Goal: Task Accomplishment & Management: Use online tool/utility

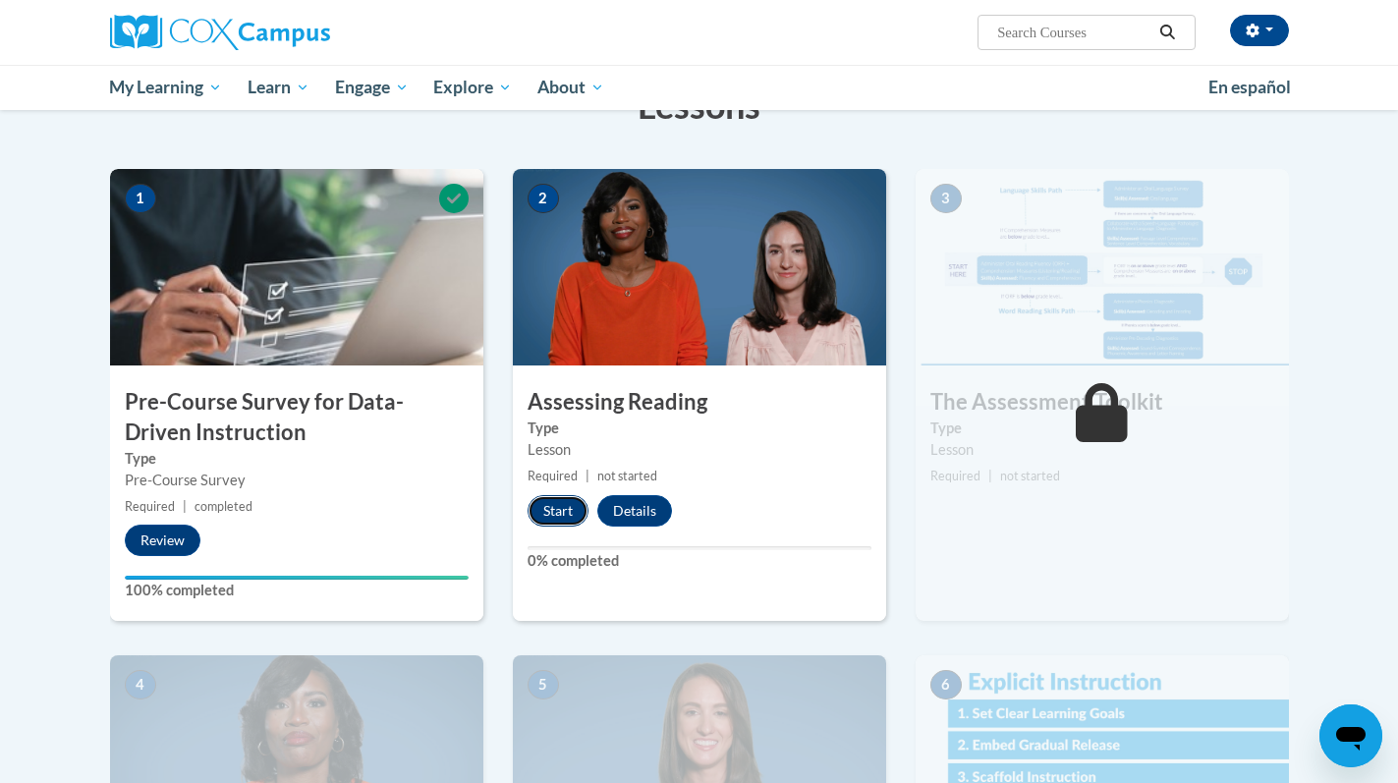
click at [562, 507] on button "Start" at bounding box center [557, 510] width 61 height 31
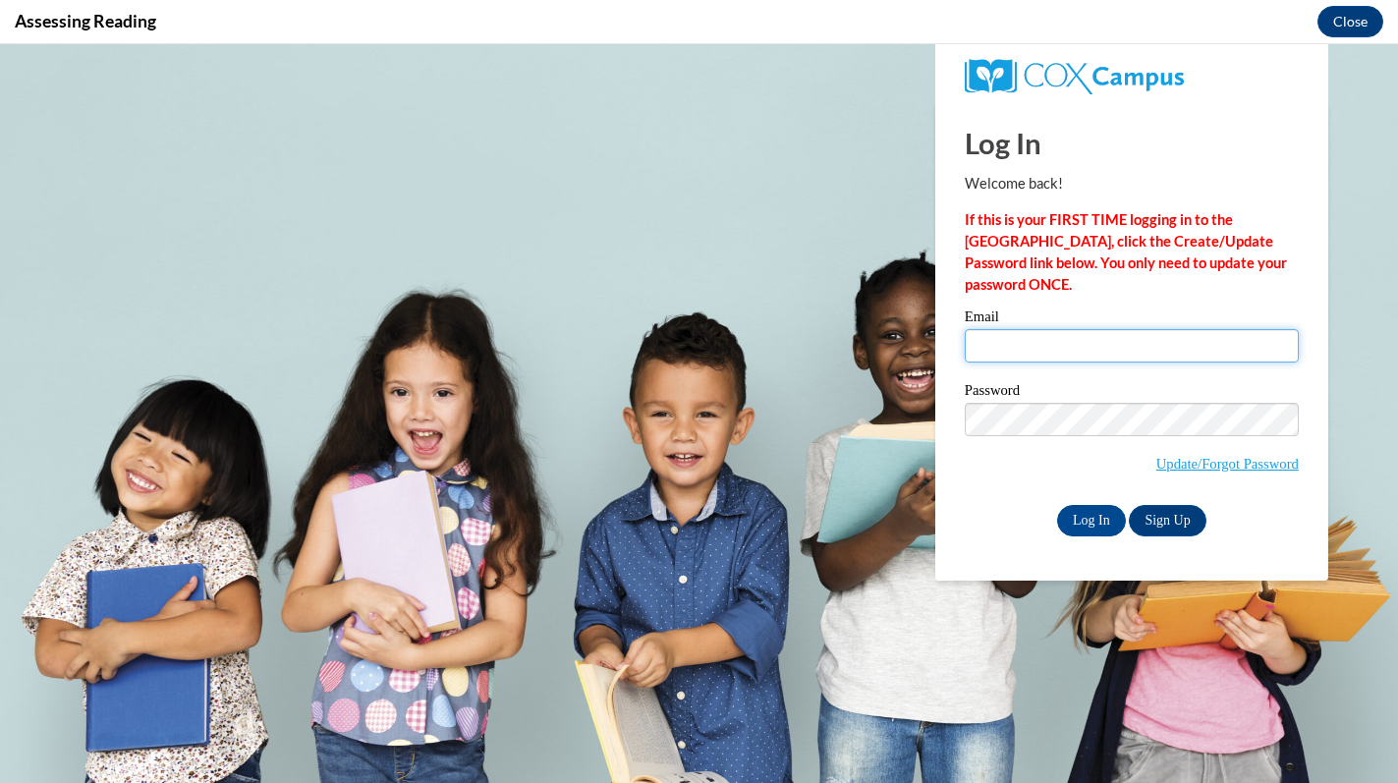
click at [1066, 346] on input "Email" at bounding box center [1132, 345] width 334 height 33
type input "vlopezrodr@waukesha.k12.wi.us"
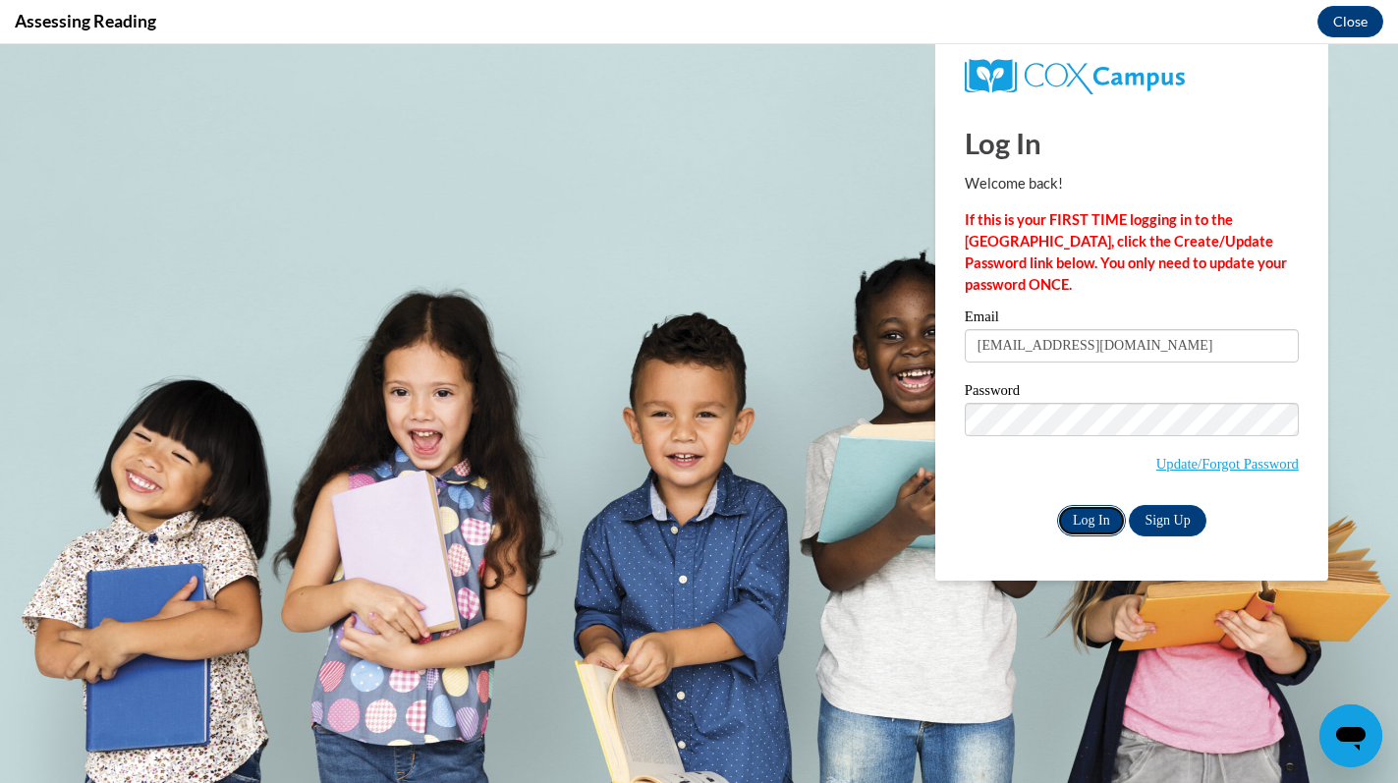
click at [1078, 530] on input "Log In" at bounding box center [1091, 520] width 69 height 31
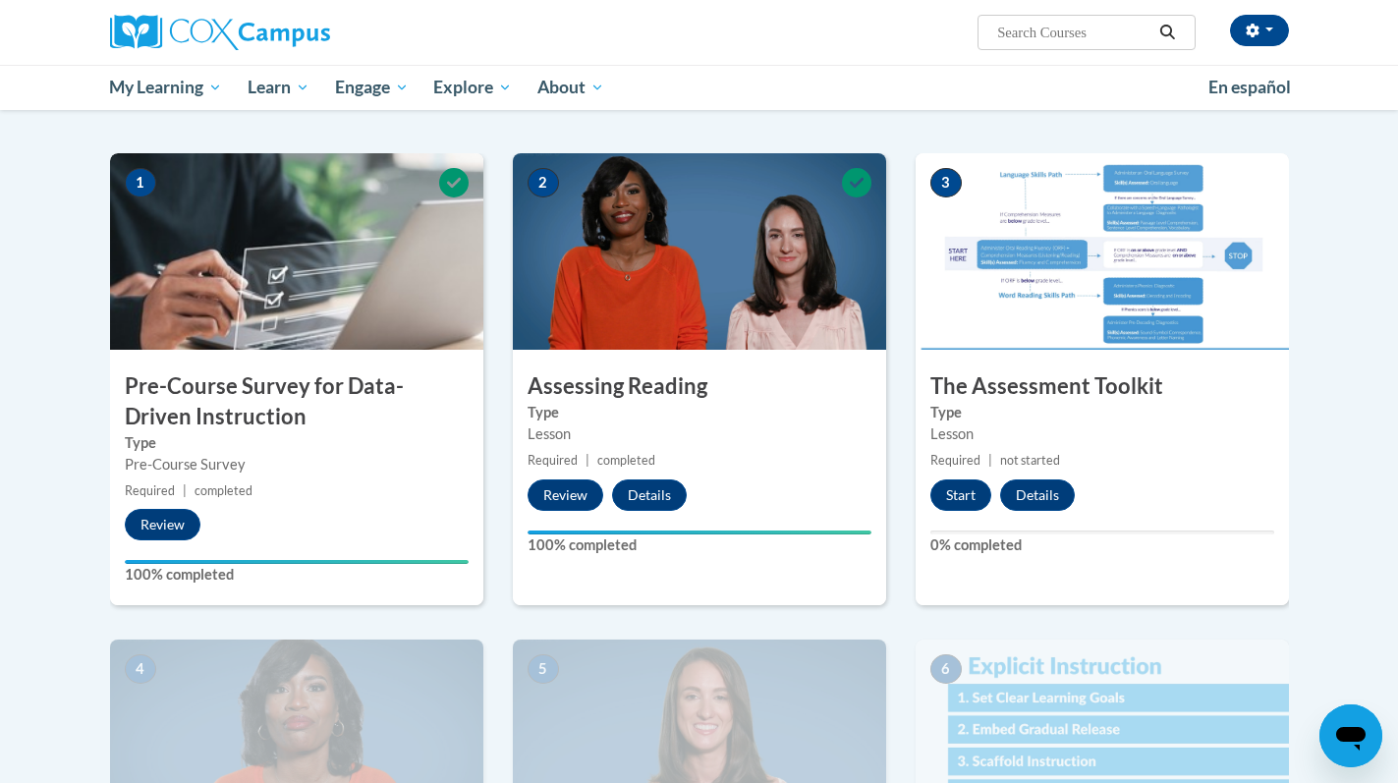
scroll to position [370, 0]
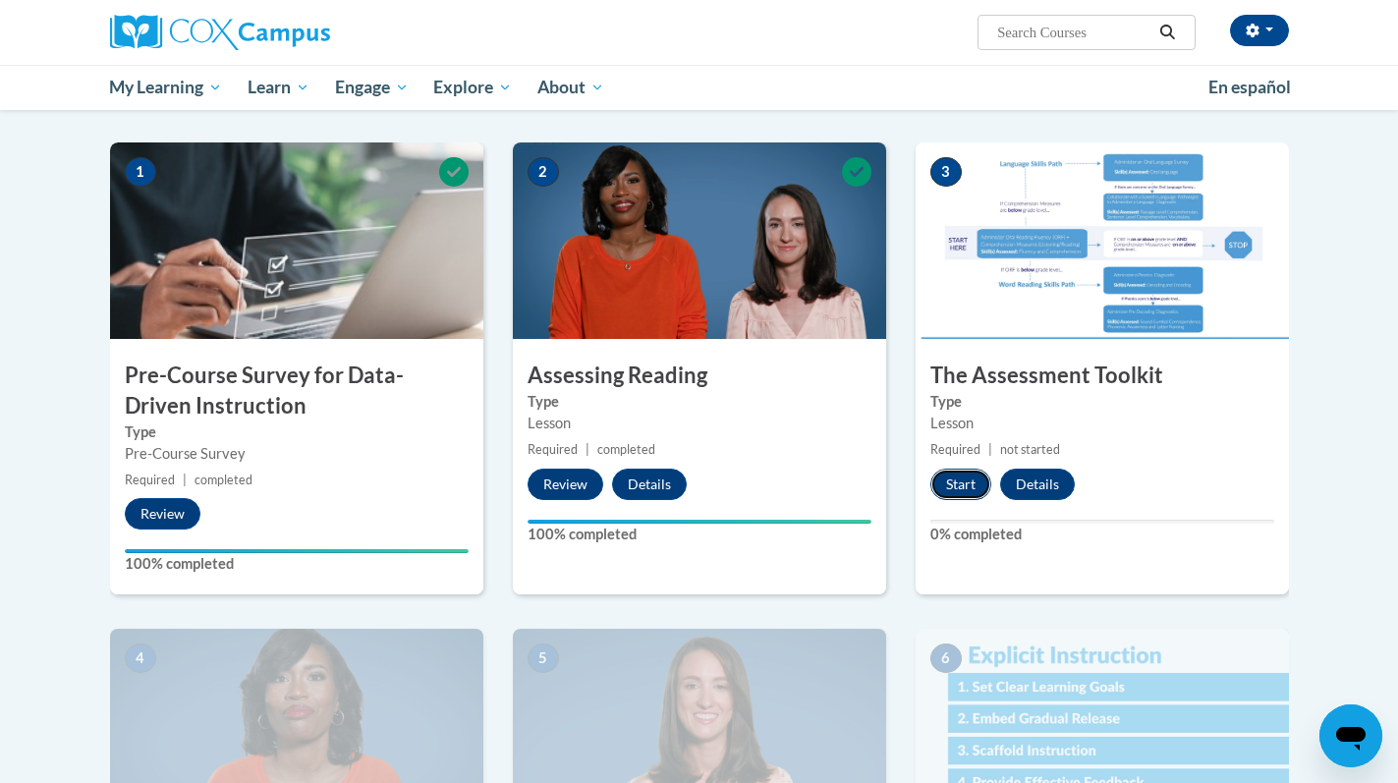
click at [971, 482] on button "Start" at bounding box center [960, 484] width 61 height 31
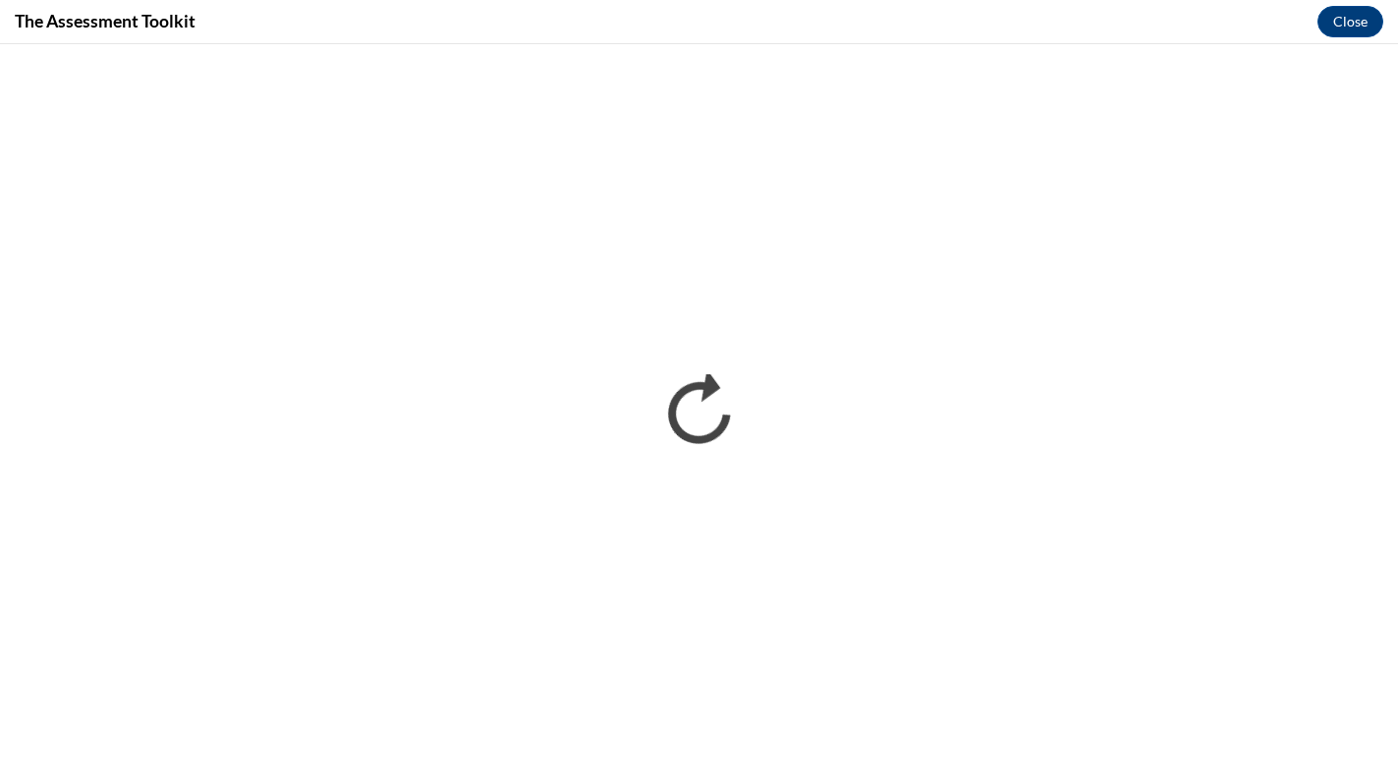
scroll to position [0, 0]
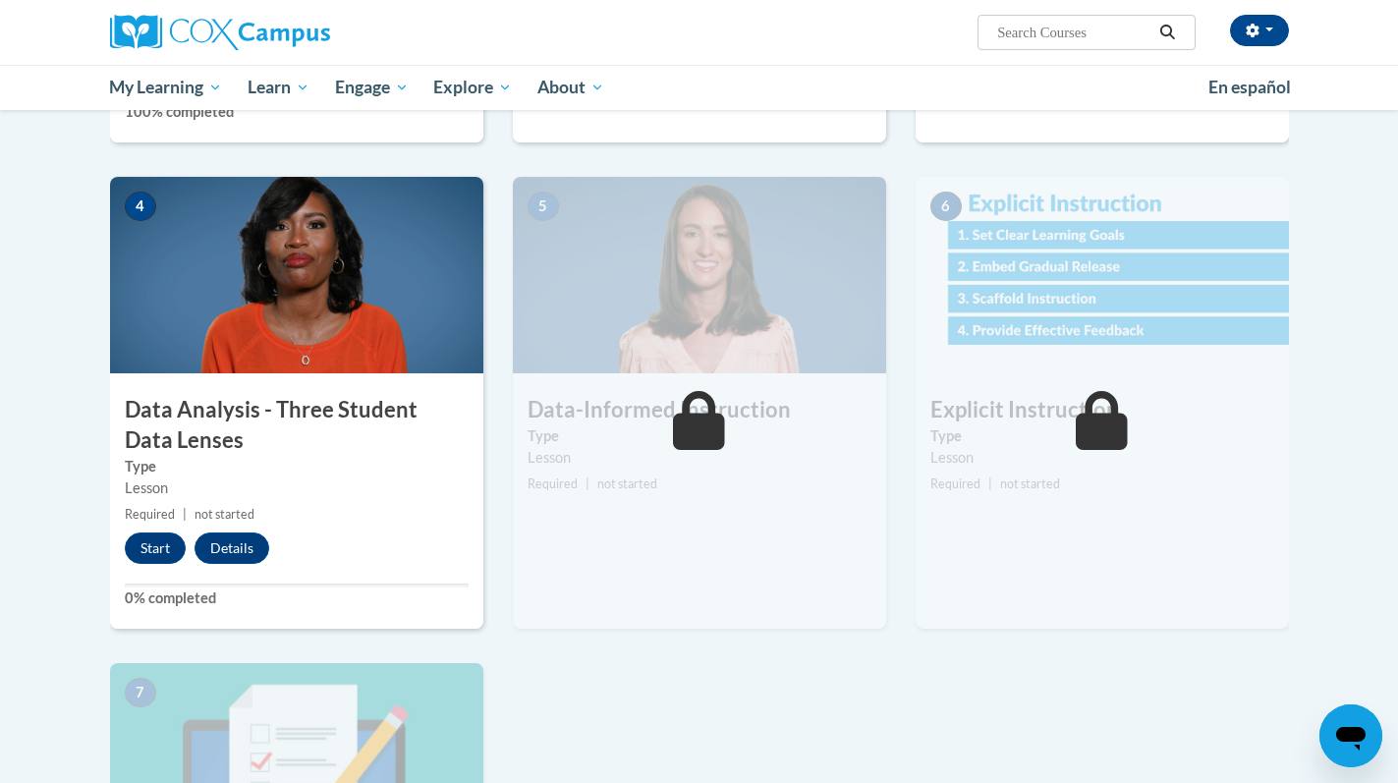
scroll to position [835, 0]
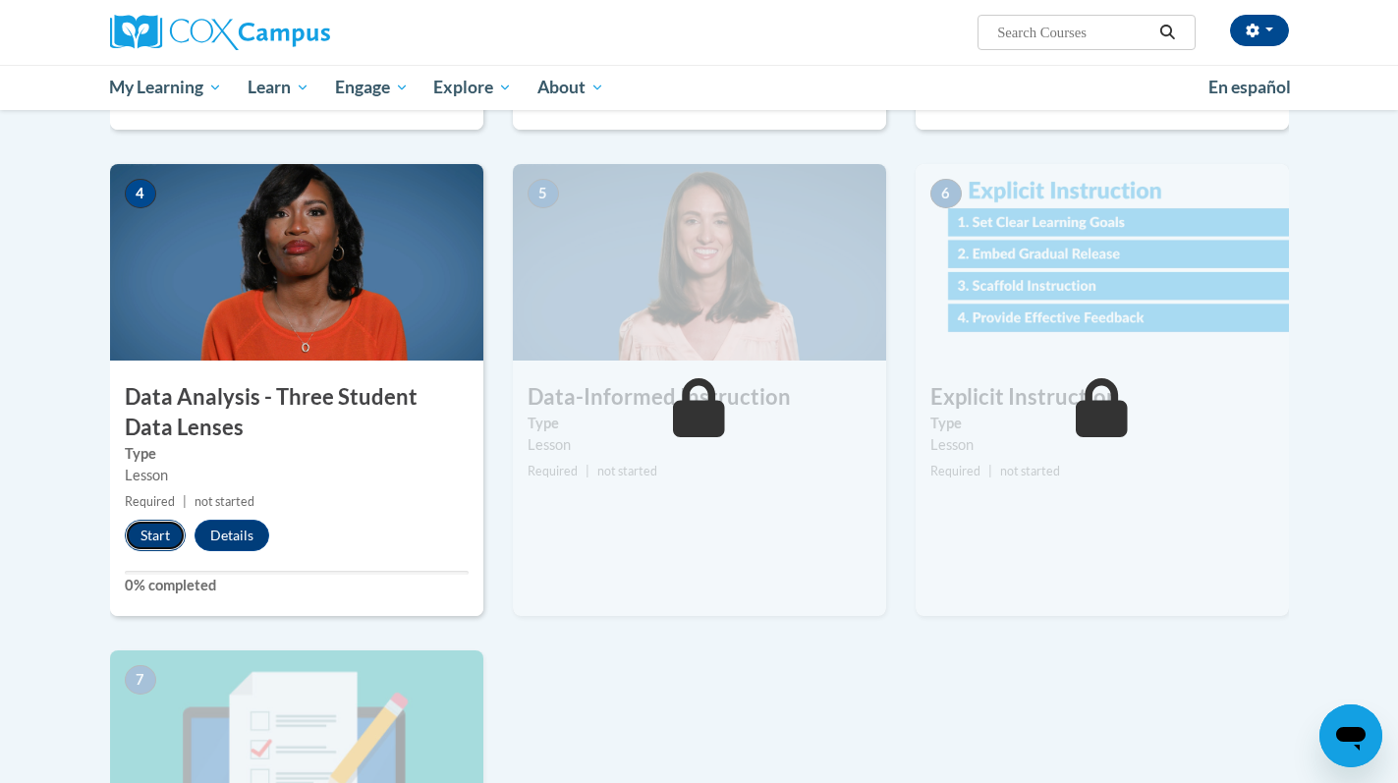
click at [156, 541] on button "Start" at bounding box center [155, 535] width 61 height 31
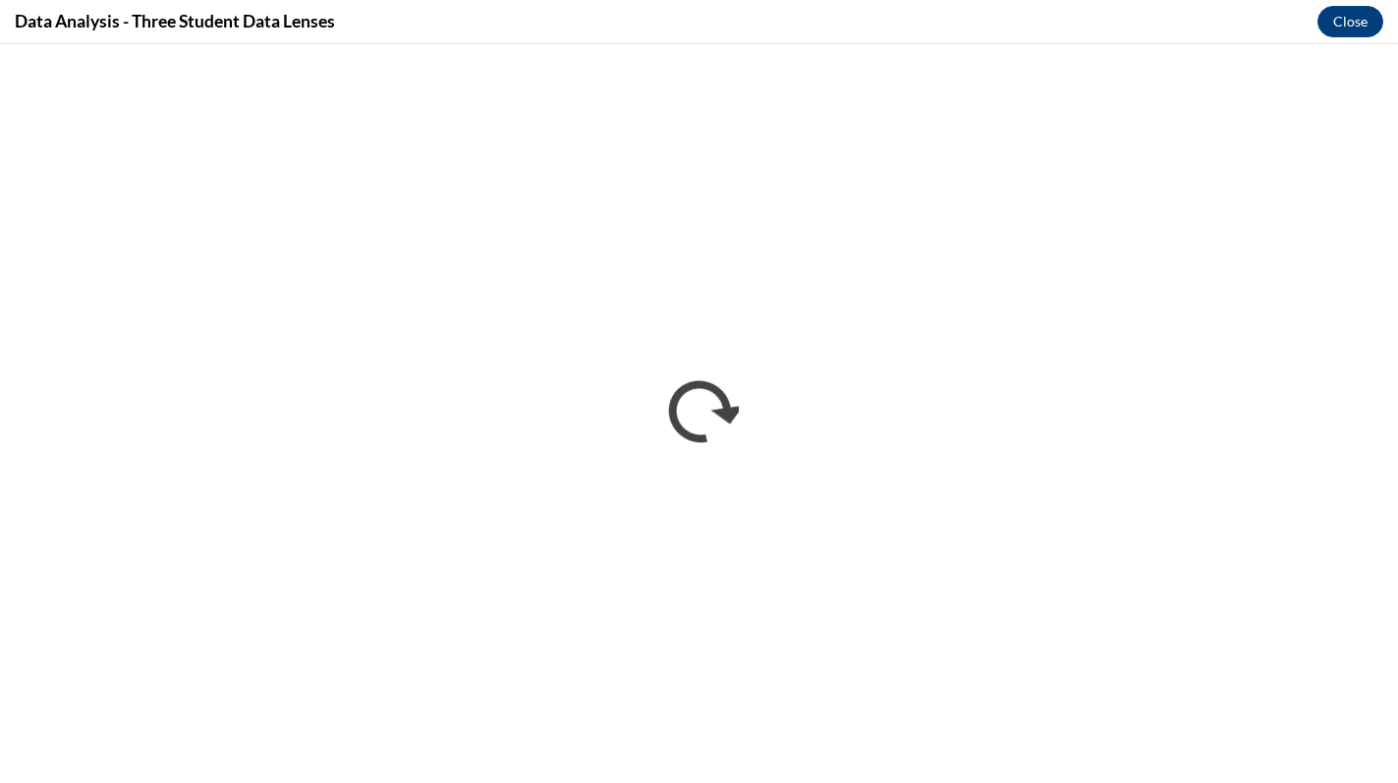
scroll to position [0, 0]
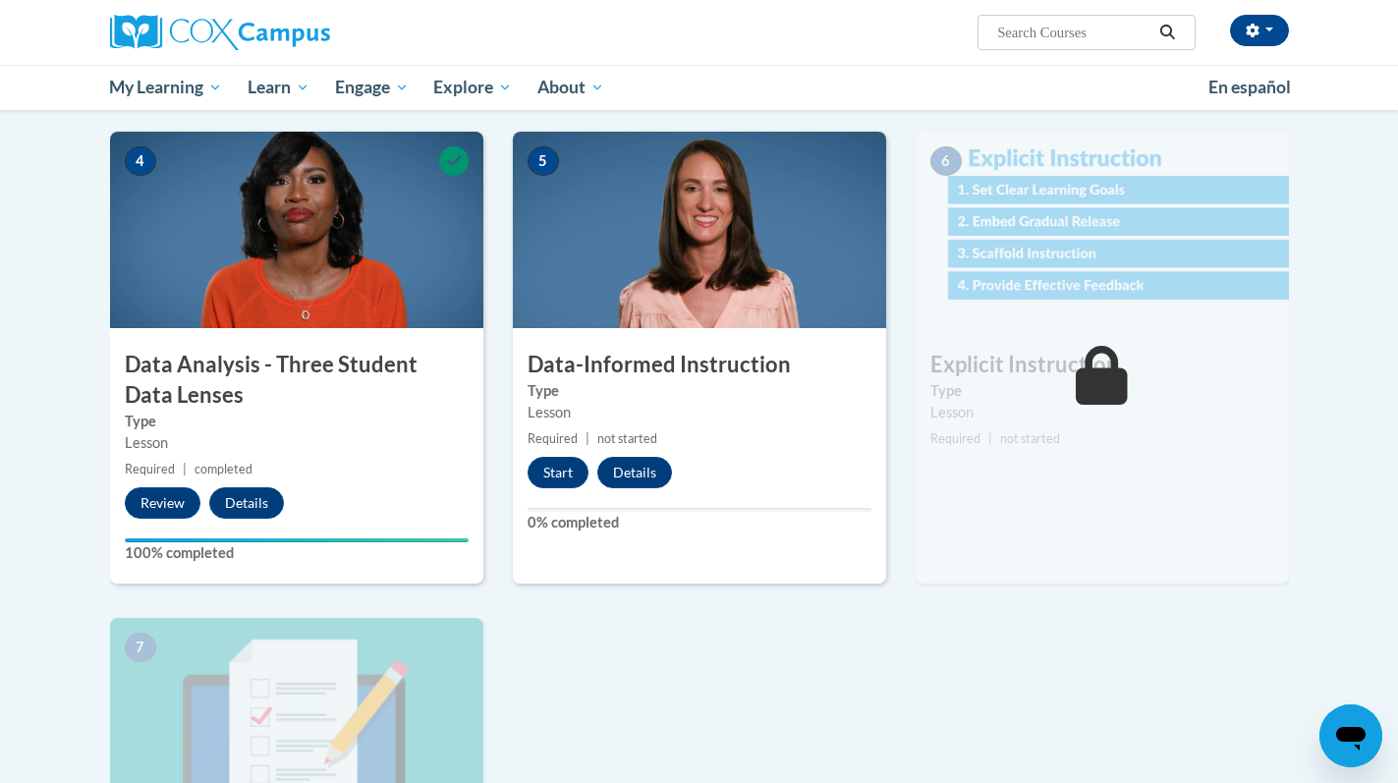
scroll to position [849, 0]
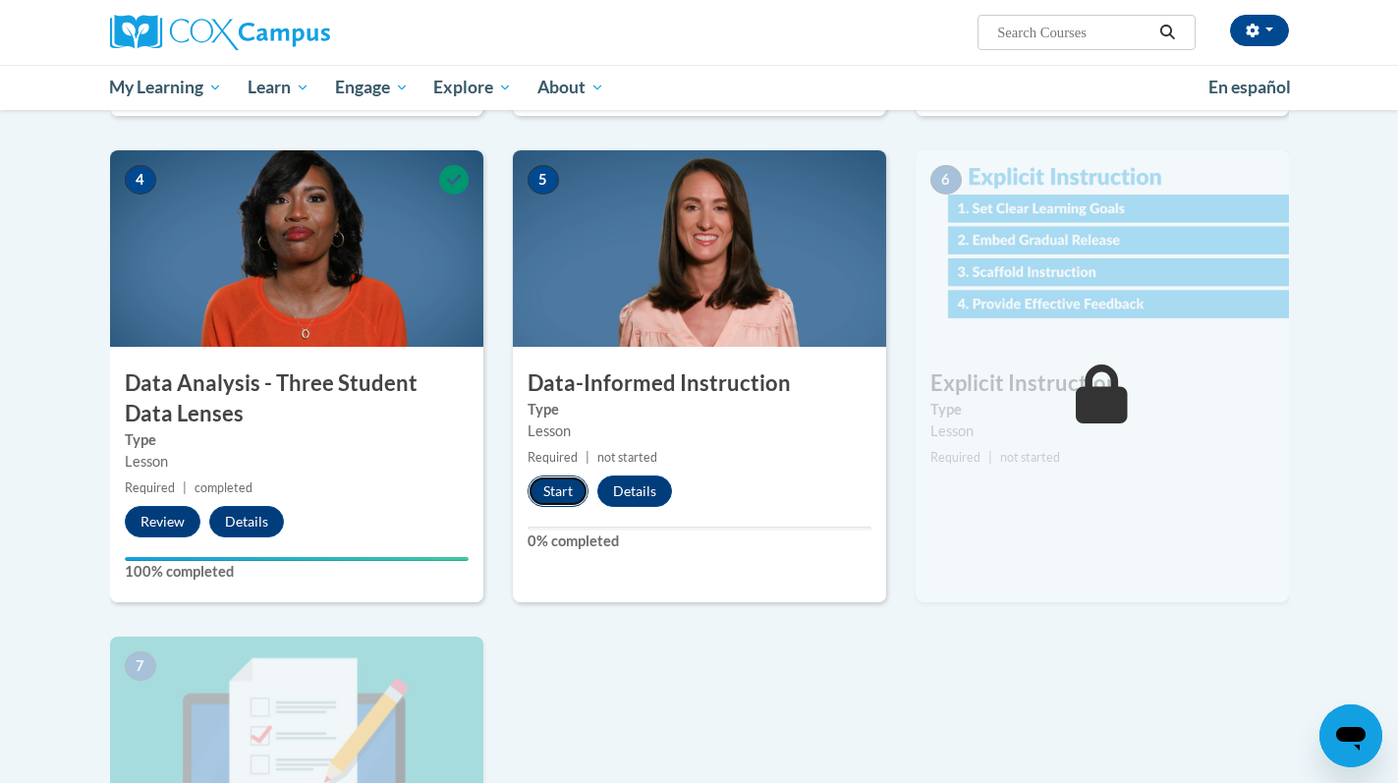
click at [573, 488] on button "Start" at bounding box center [557, 490] width 61 height 31
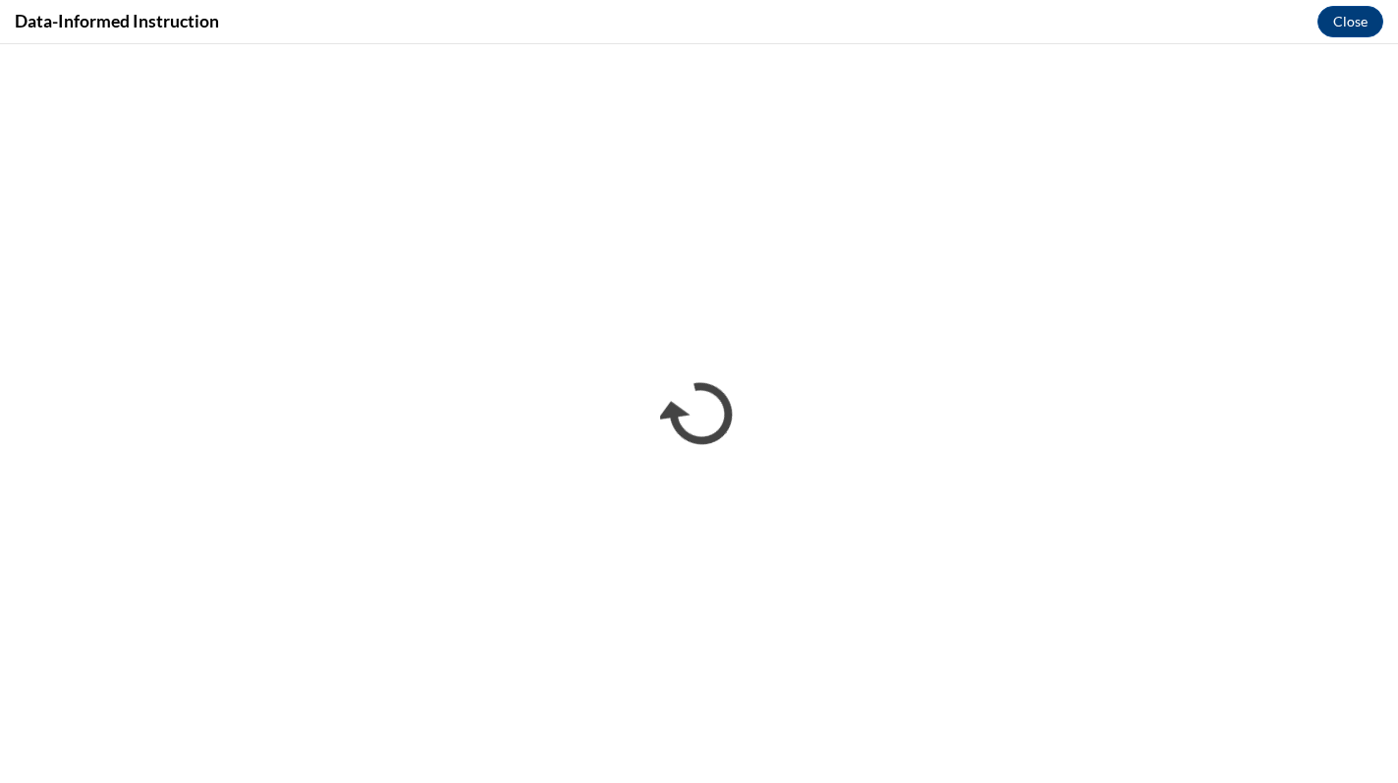
scroll to position [0, 0]
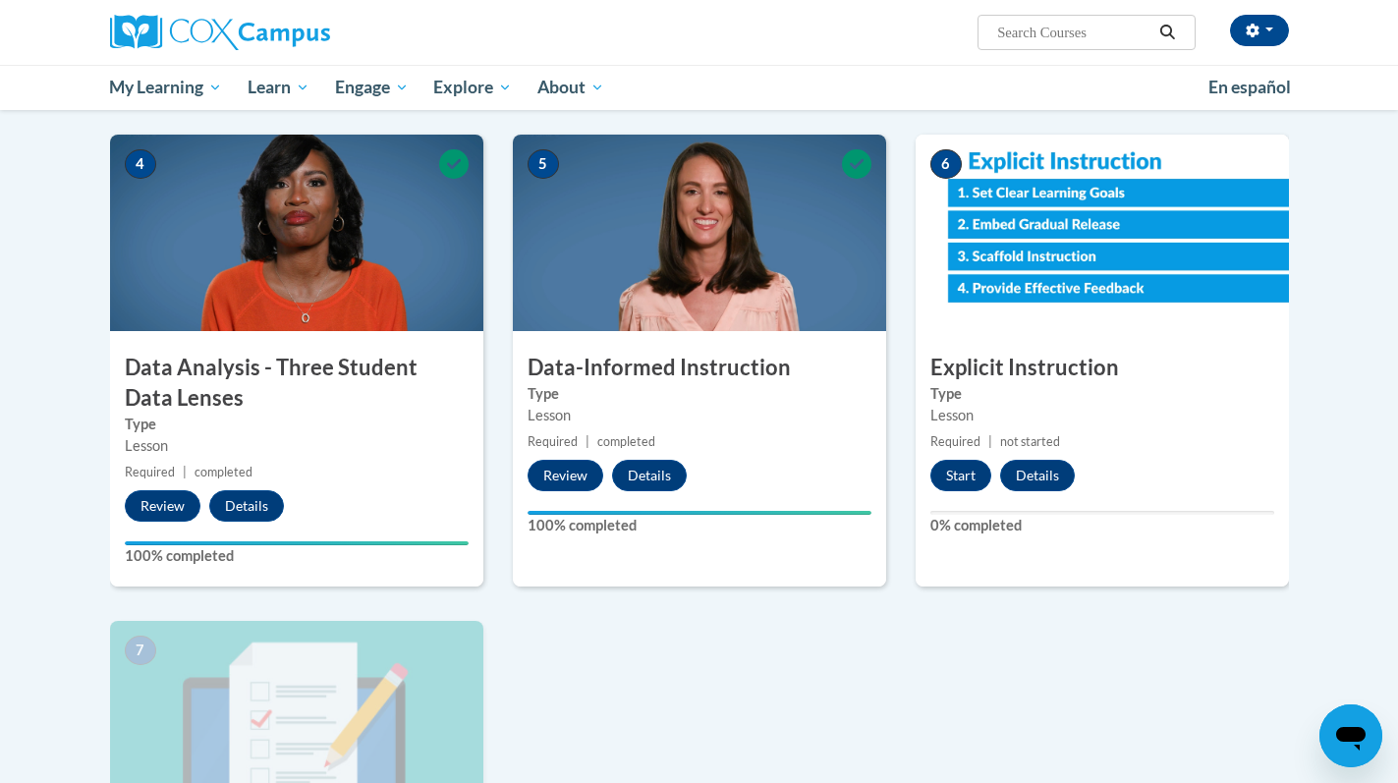
scroll to position [843, 0]
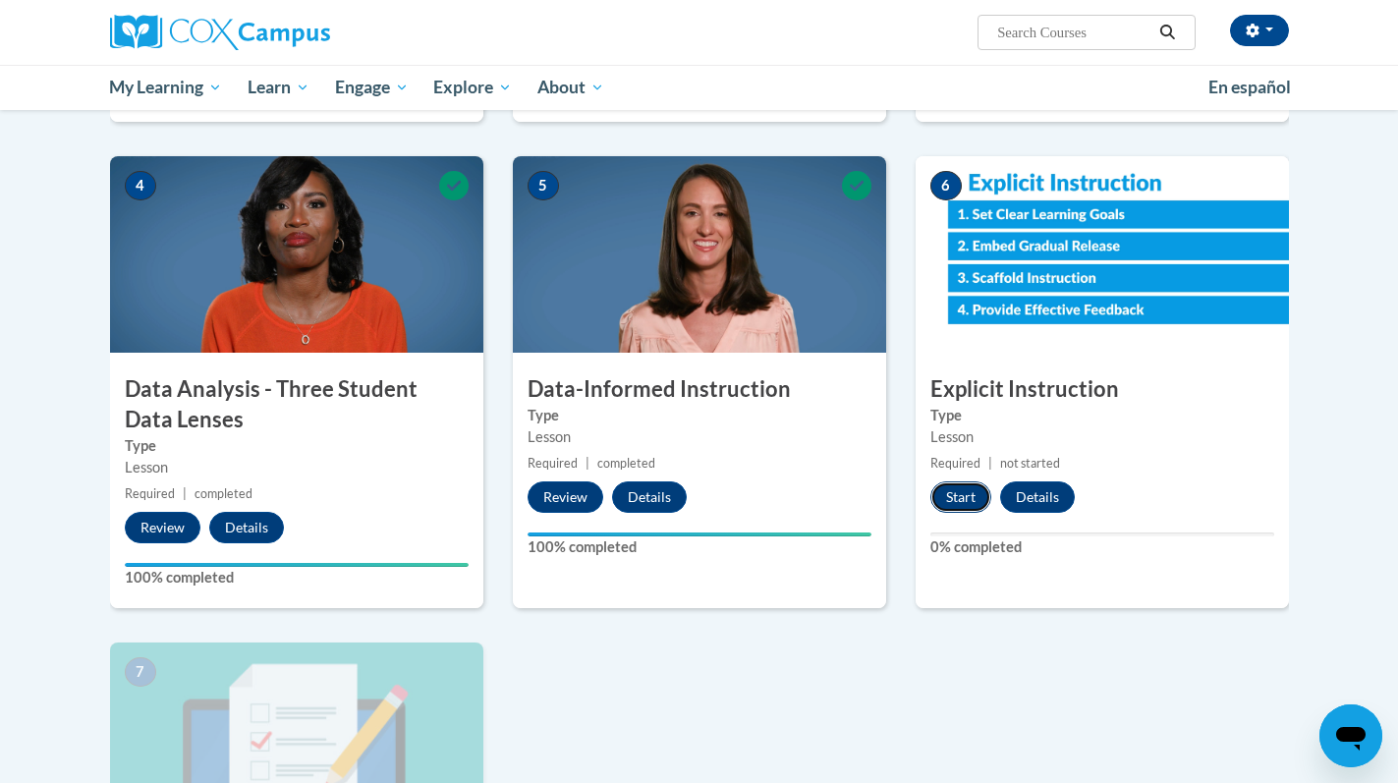
click at [954, 498] on button "Start" at bounding box center [960, 496] width 61 height 31
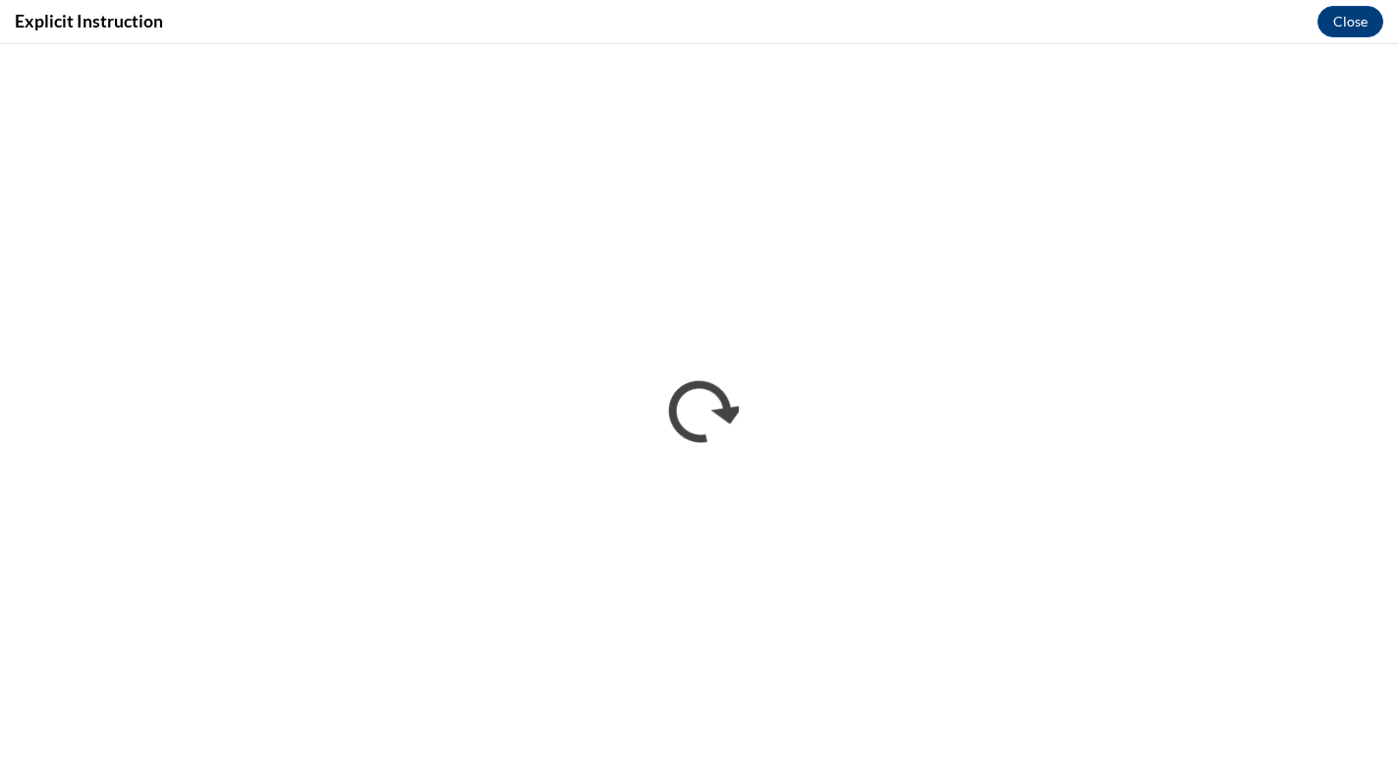
scroll to position [0, 0]
